Goal: Task Accomplishment & Management: Manage account settings

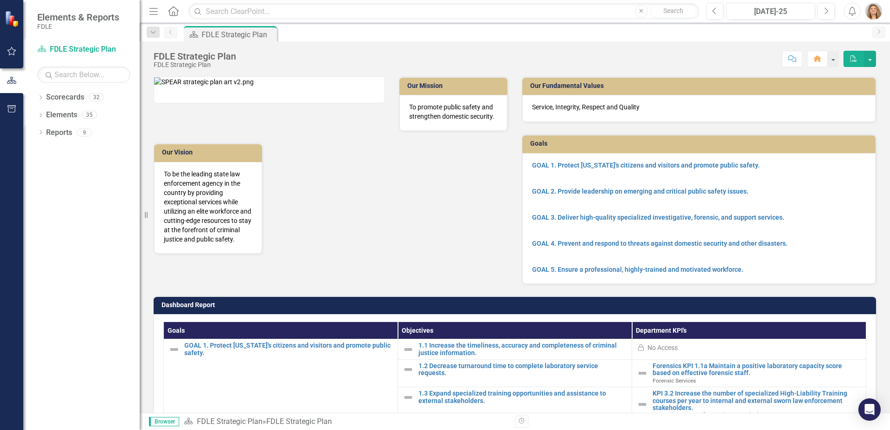
click at [872, 8] on img "button" at bounding box center [873, 11] width 17 height 17
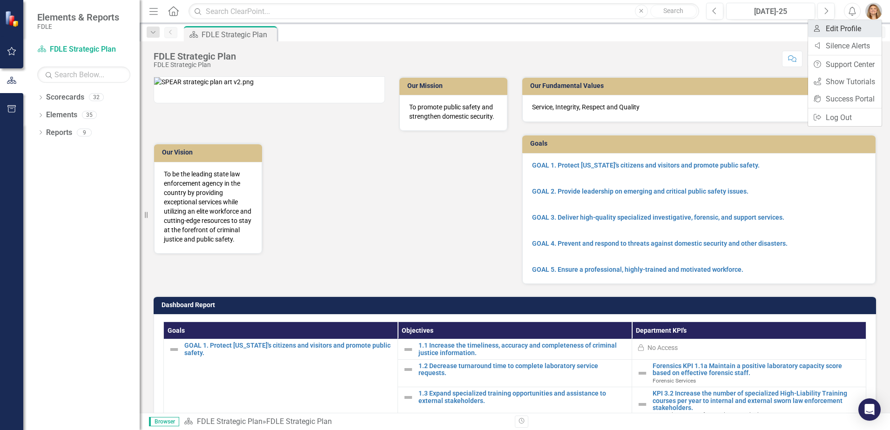
click at [851, 26] on link "User Edit Profile" at bounding box center [845, 28] width 74 height 17
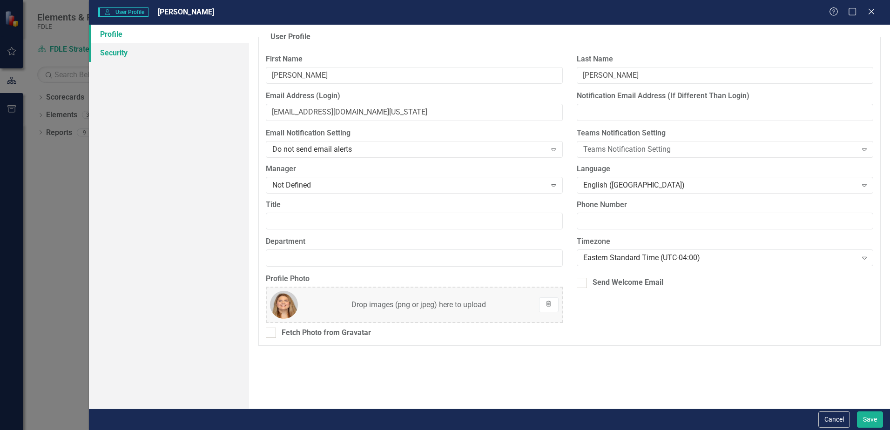
click at [117, 58] on link "Security" at bounding box center [169, 52] width 160 height 19
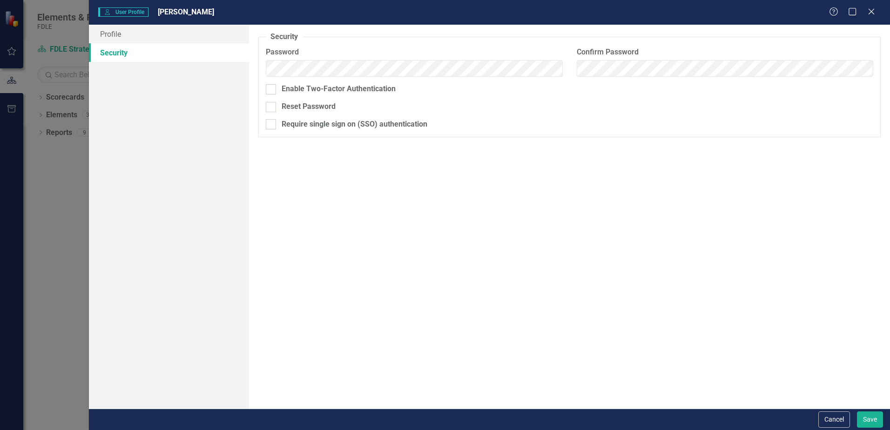
click at [337, 54] on label "Password" at bounding box center [414, 52] width 296 height 11
click at [865, 422] on button "Save" at bounding box center [869, 419] width 26 height 16
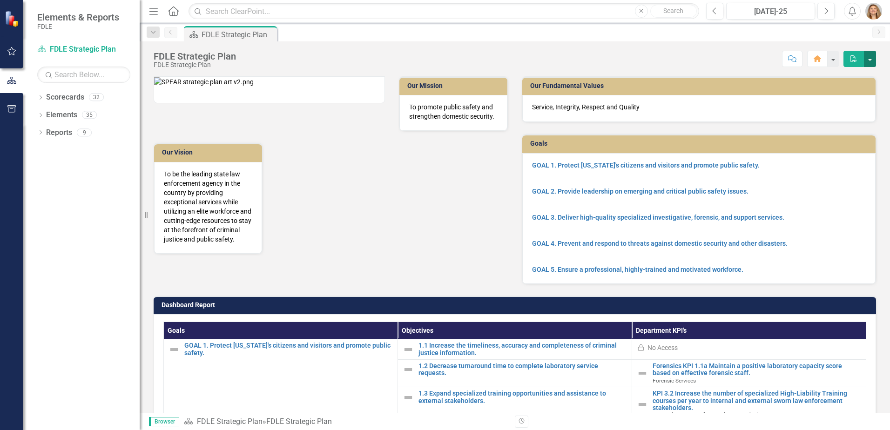
click at [866, 58] on button "button" at bounding box center [869, 59] width 12 height 16
click at [876, 14] on img "button" at bounding box center [873, 11] width 17 height 17
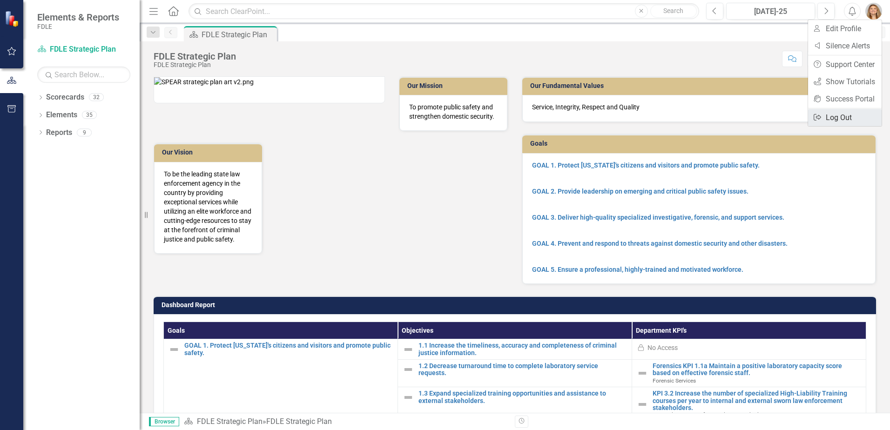
click at [834, 120] on link "Logout Log Out" at bounding box center [845, 117] width 74 height 17
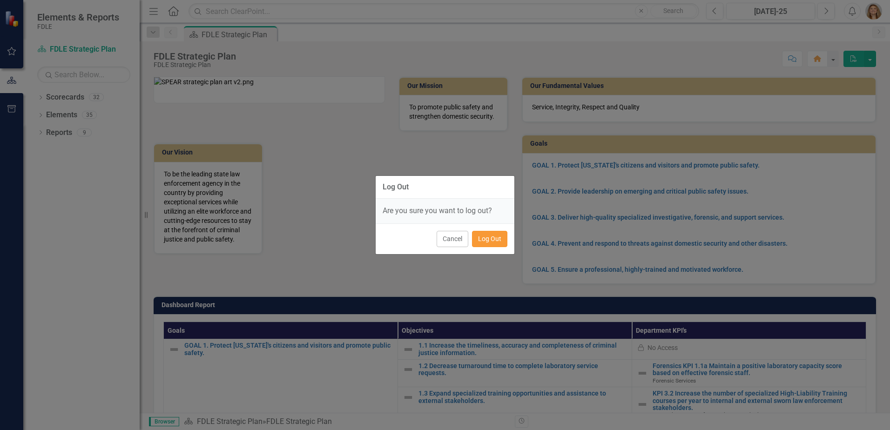
click at [481, 243] on button "Log Out" at bounding box center [489, 239] width 35 height 16
